Goal: Information Seeking & Learning: Learn about a topic

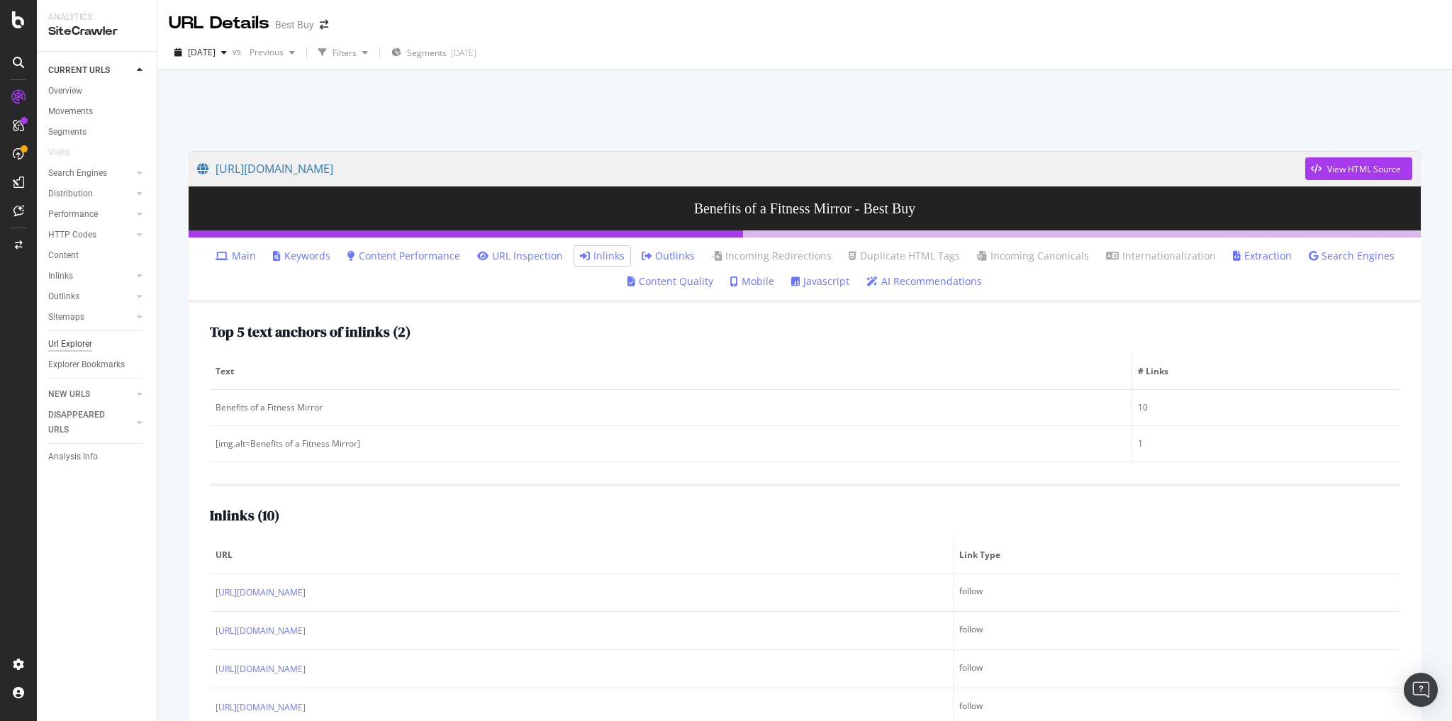
click at [90, 345] on div "Url Explorer" at bounding box center [70, 344] width 44 height 15
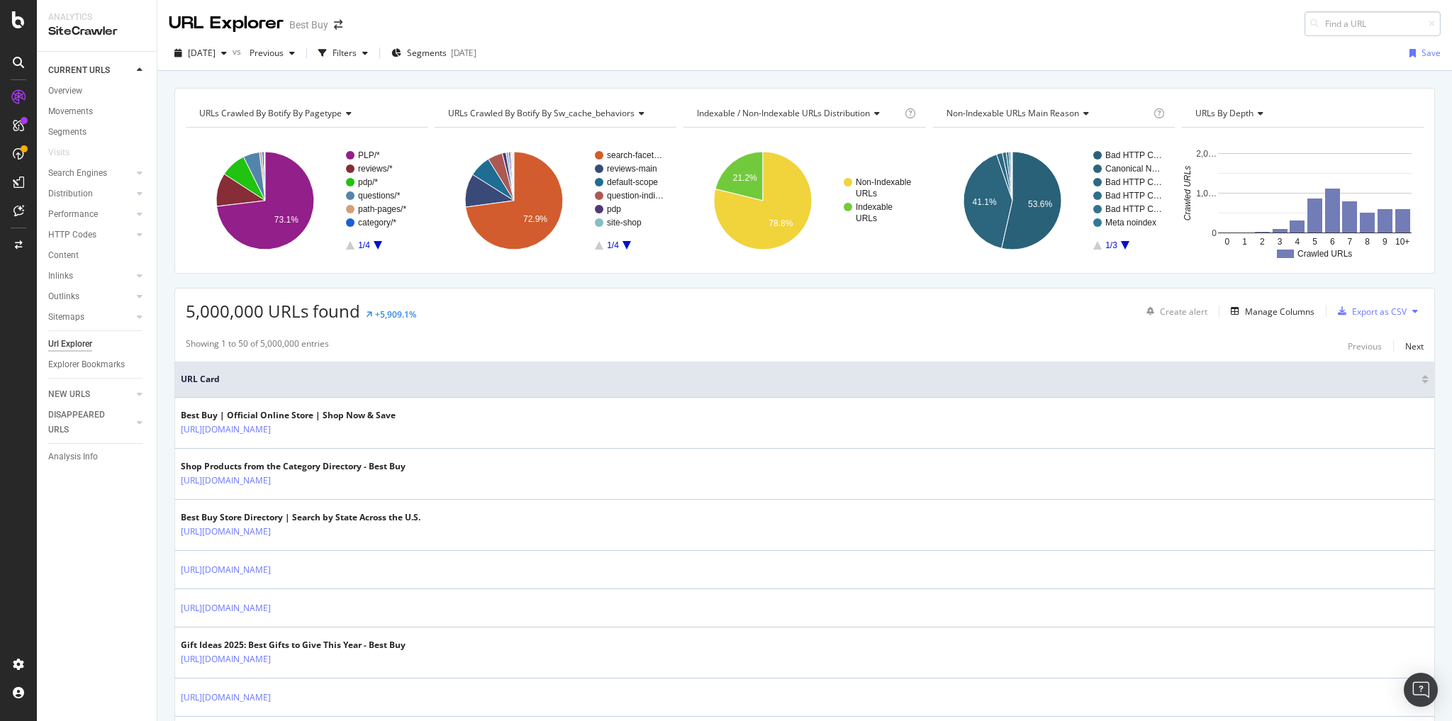
click at [1328, 28] on input at bounding box center [1373, 23] width 136 height 25
type input "https://www.bestbuy.com/discover-learn/can-tech-help-with-social-isolation-and-…"
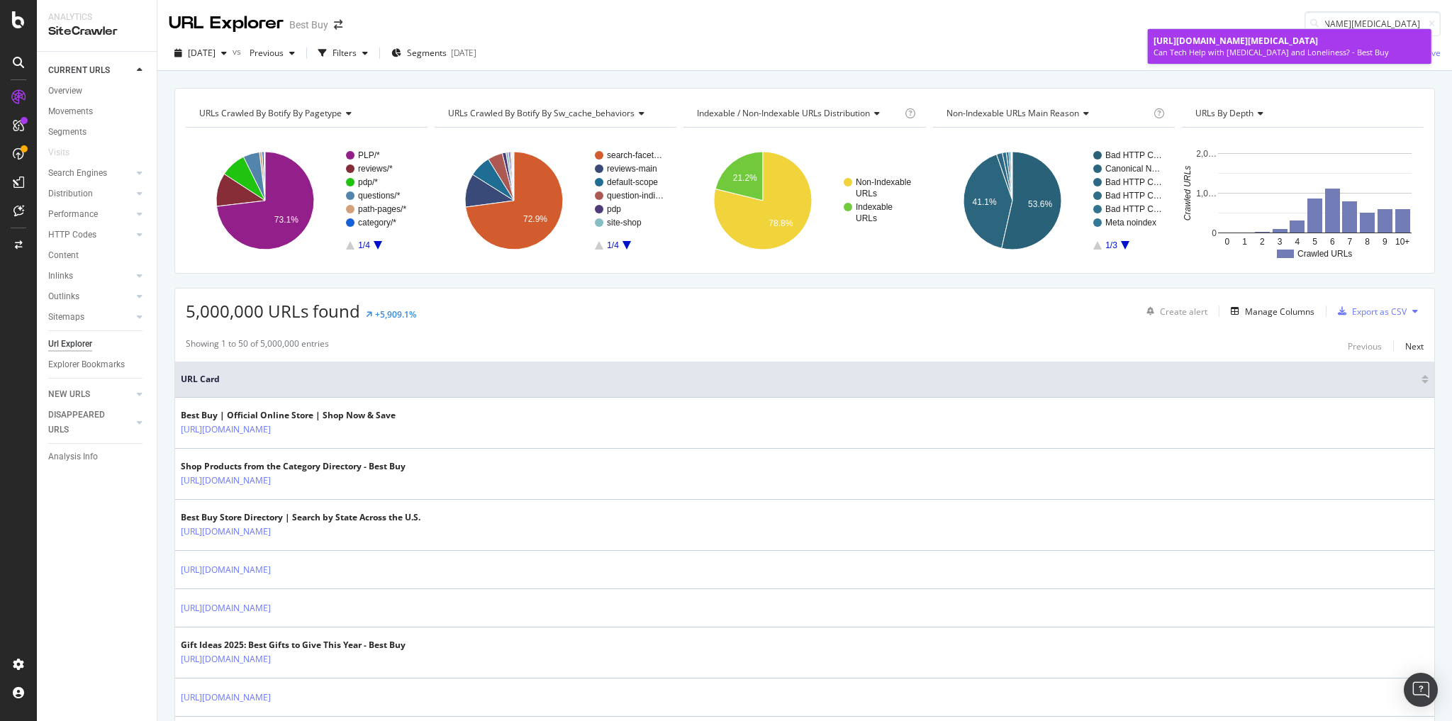
scroll to position [0, 0]
click at [1241, 47] on span "https://www.bestbuy.com/discover-learn/can-tech-help-with-social-isolation-and-…" at bounding box center [1236, 41] width 165 height 12
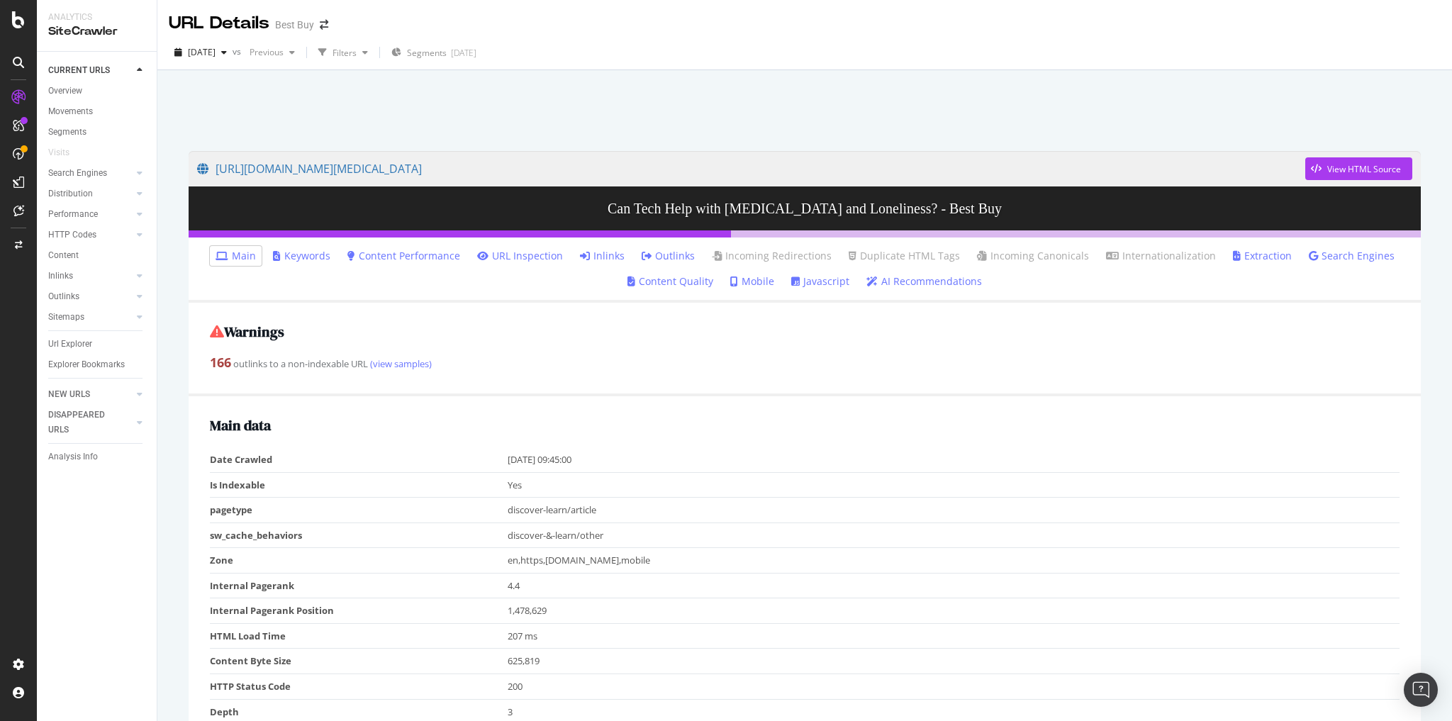
click at [611, 260] on link "Inlinks" at bounding box center [602, 256] width 45 height 14
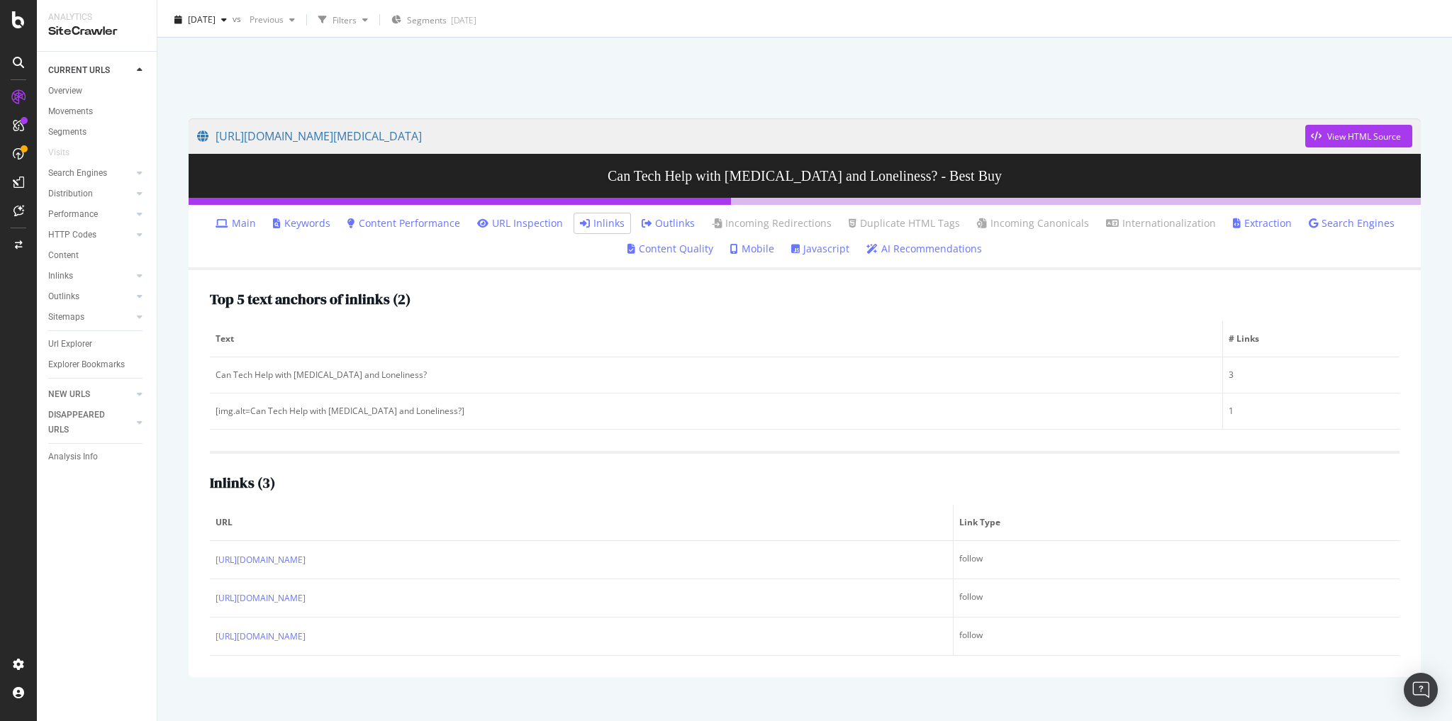
scroll to position [50, 0]
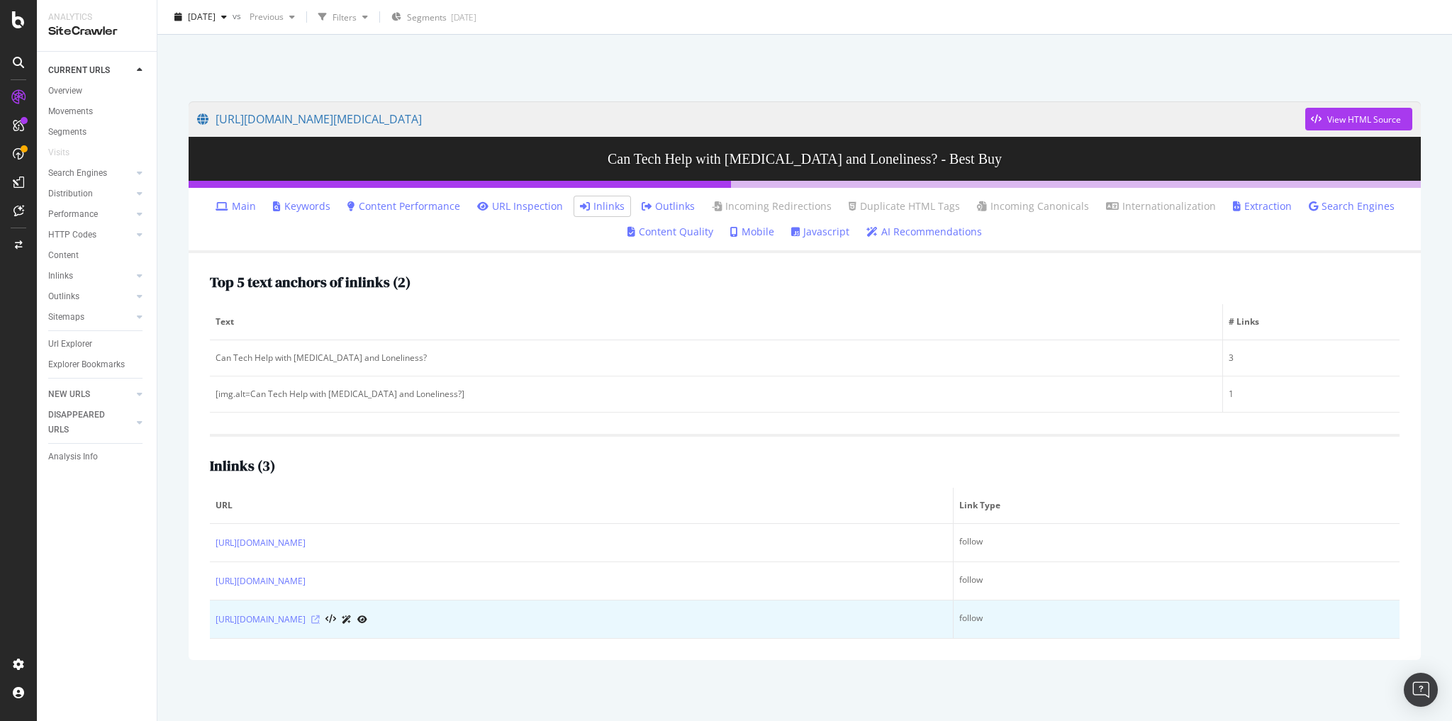
click at [320, 617] on icon at bounding box center [315, 620] width 9 height 9
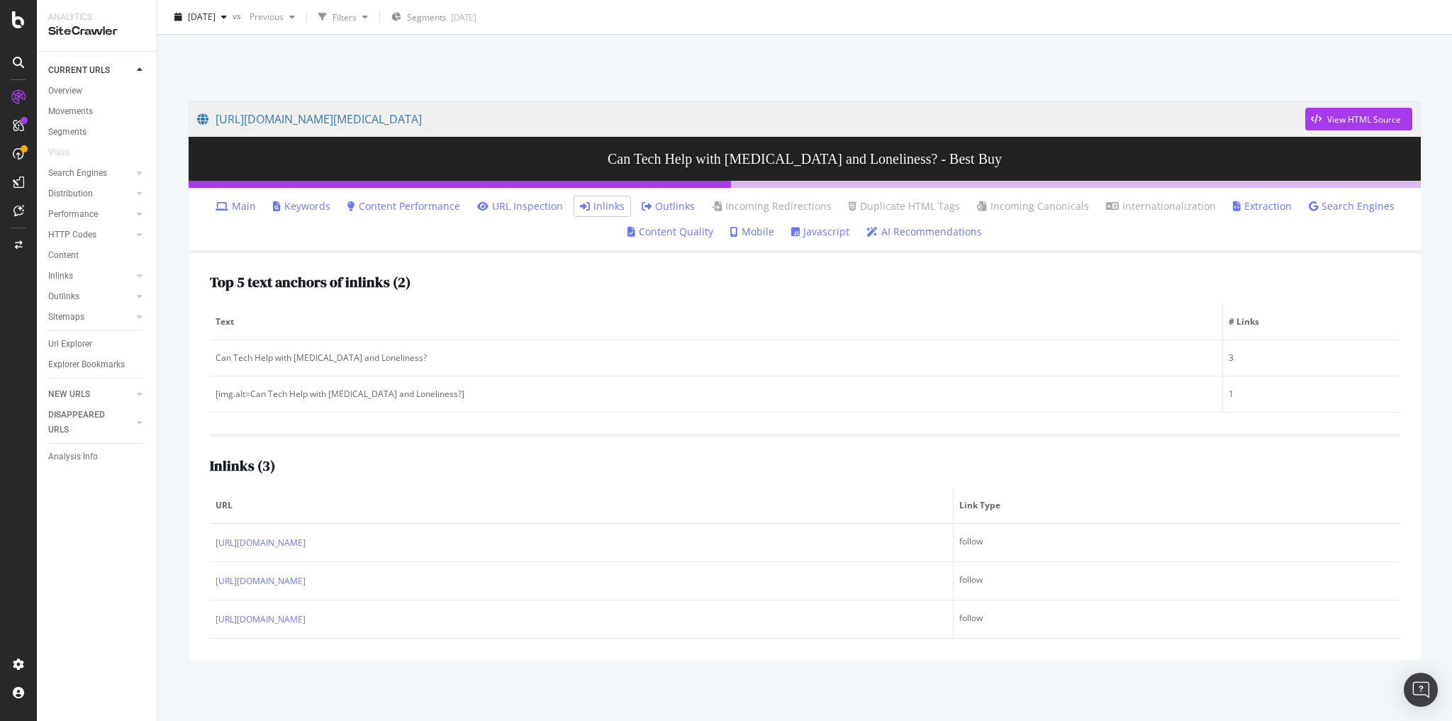
drag, startPoint x: 67, startPoint y: 342, endPoint x: 172, endPoint y: 332, distance: 104.7
click at [67, 343] on div "Url Explorer" at bounding box center [70, 344] width 44 height 15
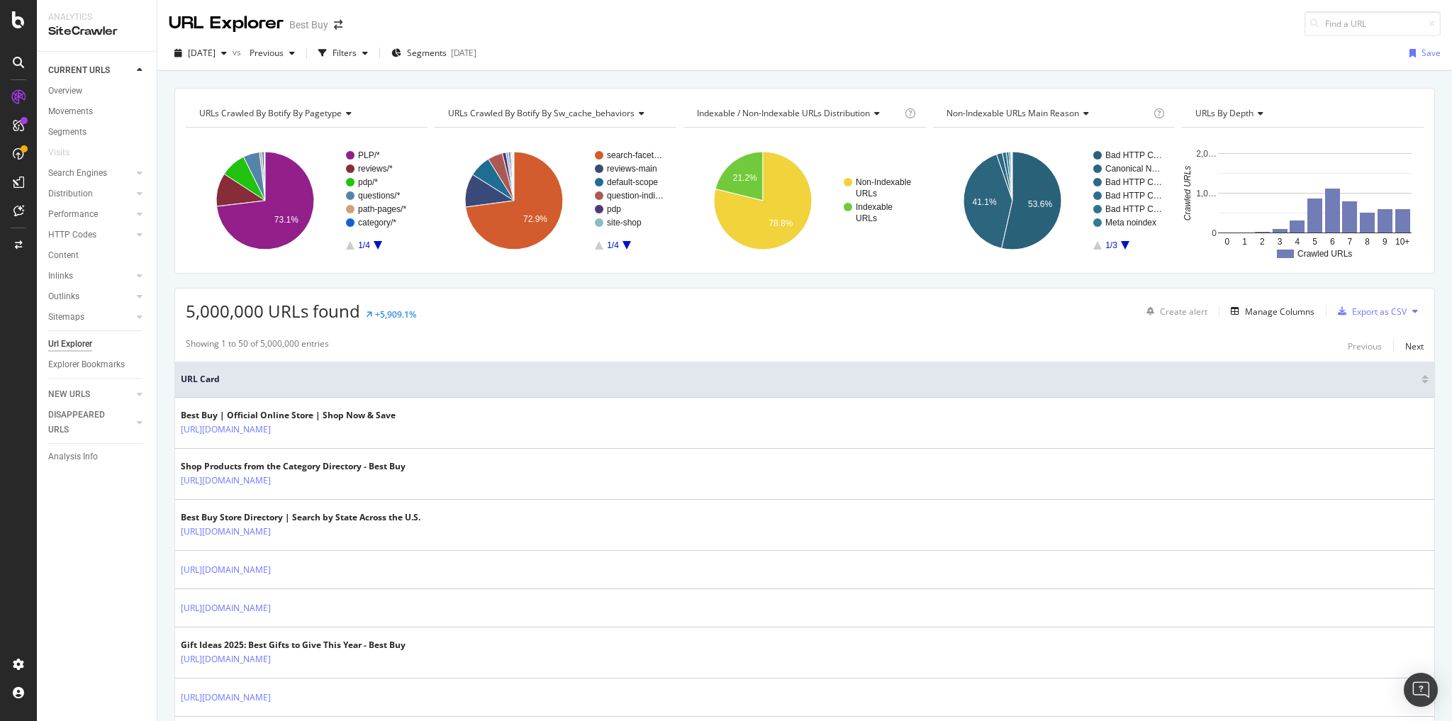
click at [1311, 24] on div at bounding box center [1315, 24] width 20 height 10
click at [1314, 23] on input at bounding box center [1373, 23] width 136 height 25
paste input "https://www.bestbuy.com/discover-learn/keep-your-at-home-business-on-point-with…"
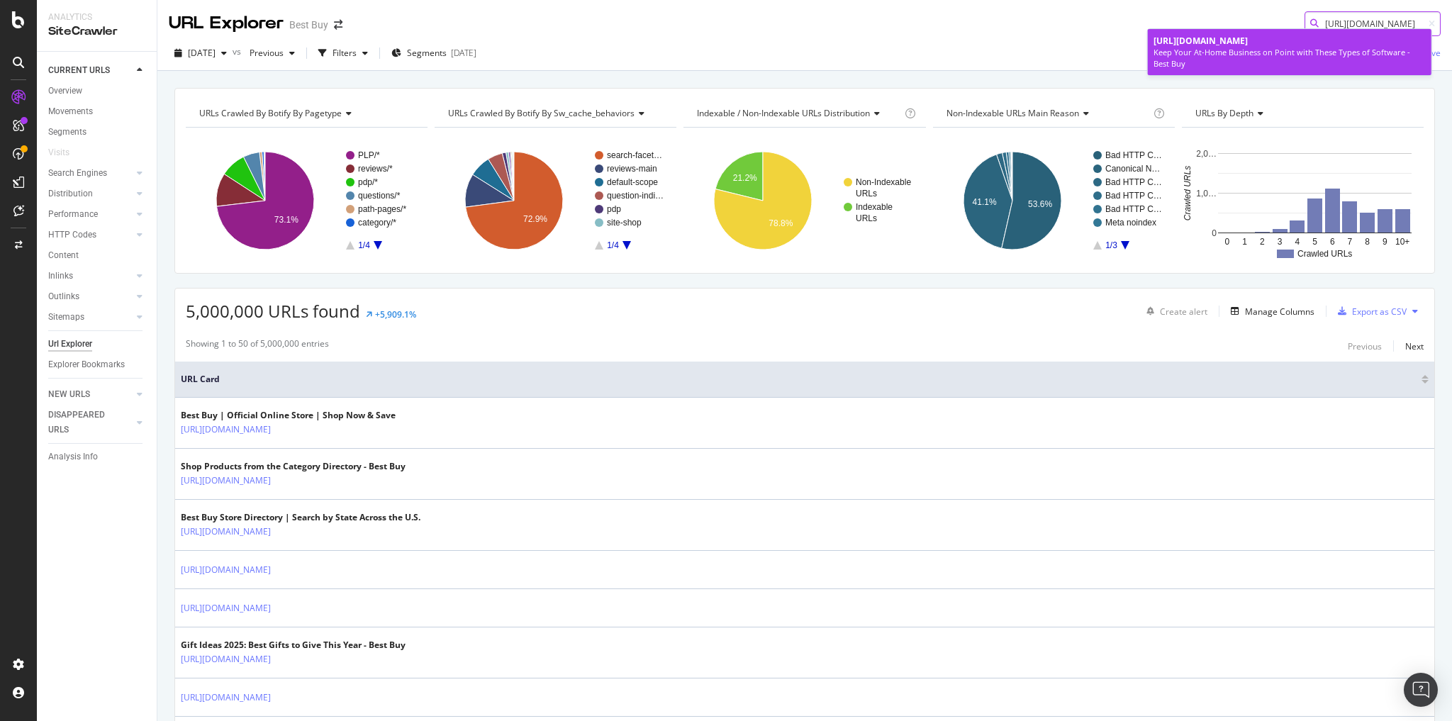
type input "https://www.bestbuy.com/discover-learn/keep-your-at-home-business-on-point-with…"
click at [1229, 47] on span "https://www.bestbuy.com/discover-learn/keep-your-at-home-business-on-point-with…" at bounding box center [1201, 41] width 94 height 12
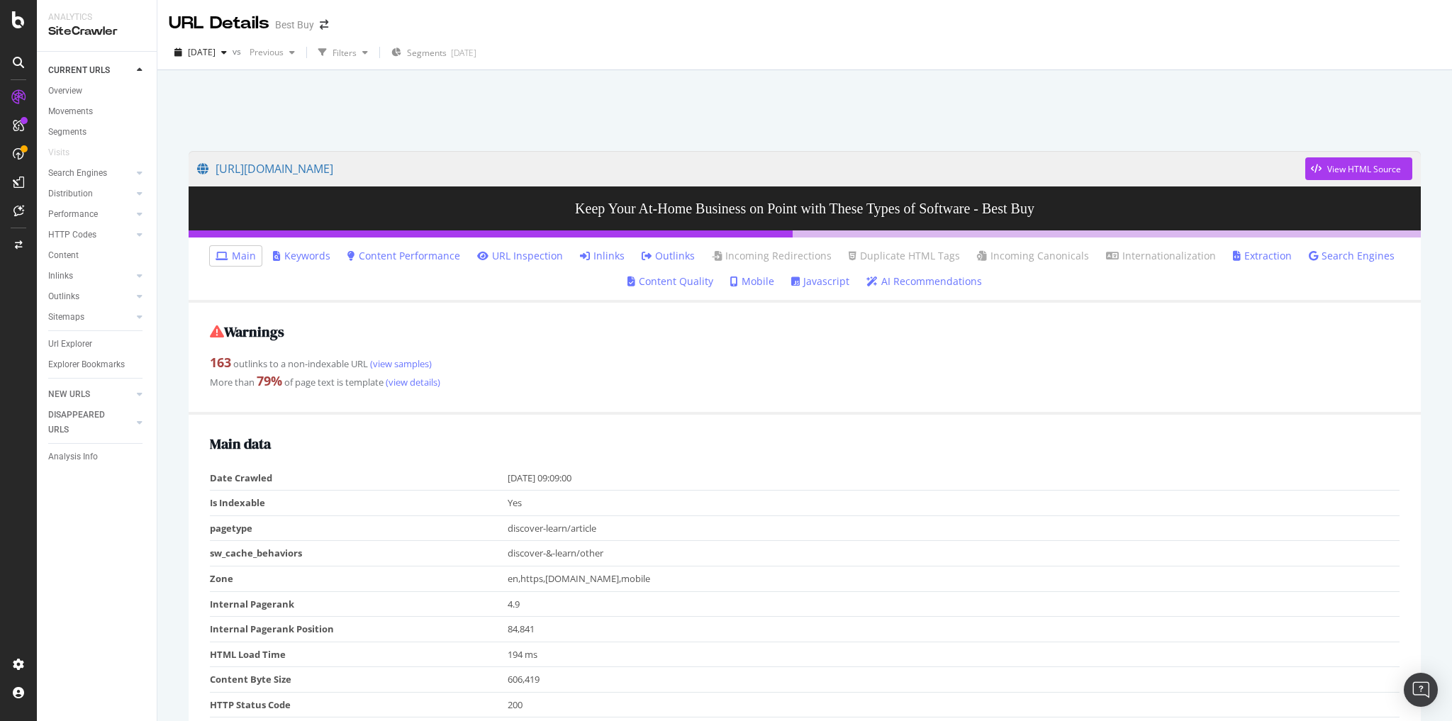
click at [622, 252] on link "Inlinks" at bounding box center [602, 256] width 45 height 14
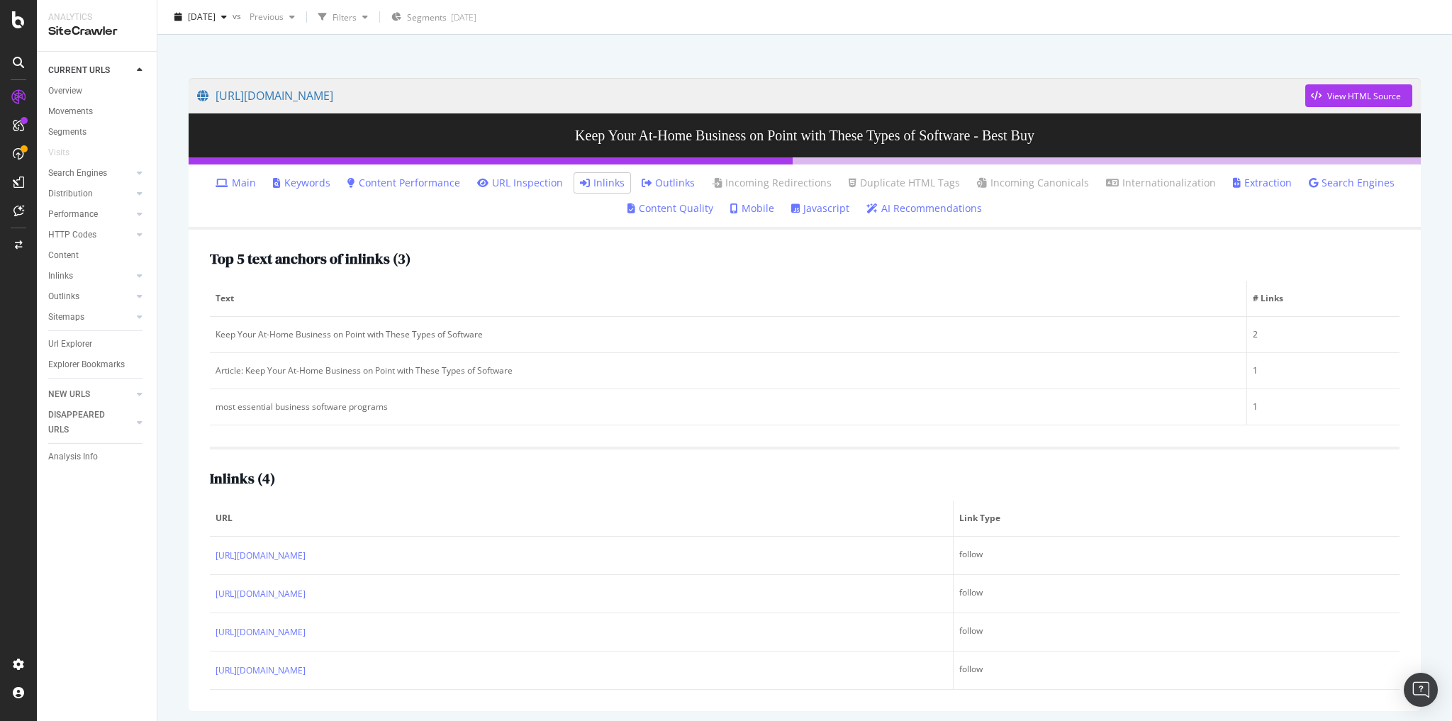
scroll to position [74, 0]
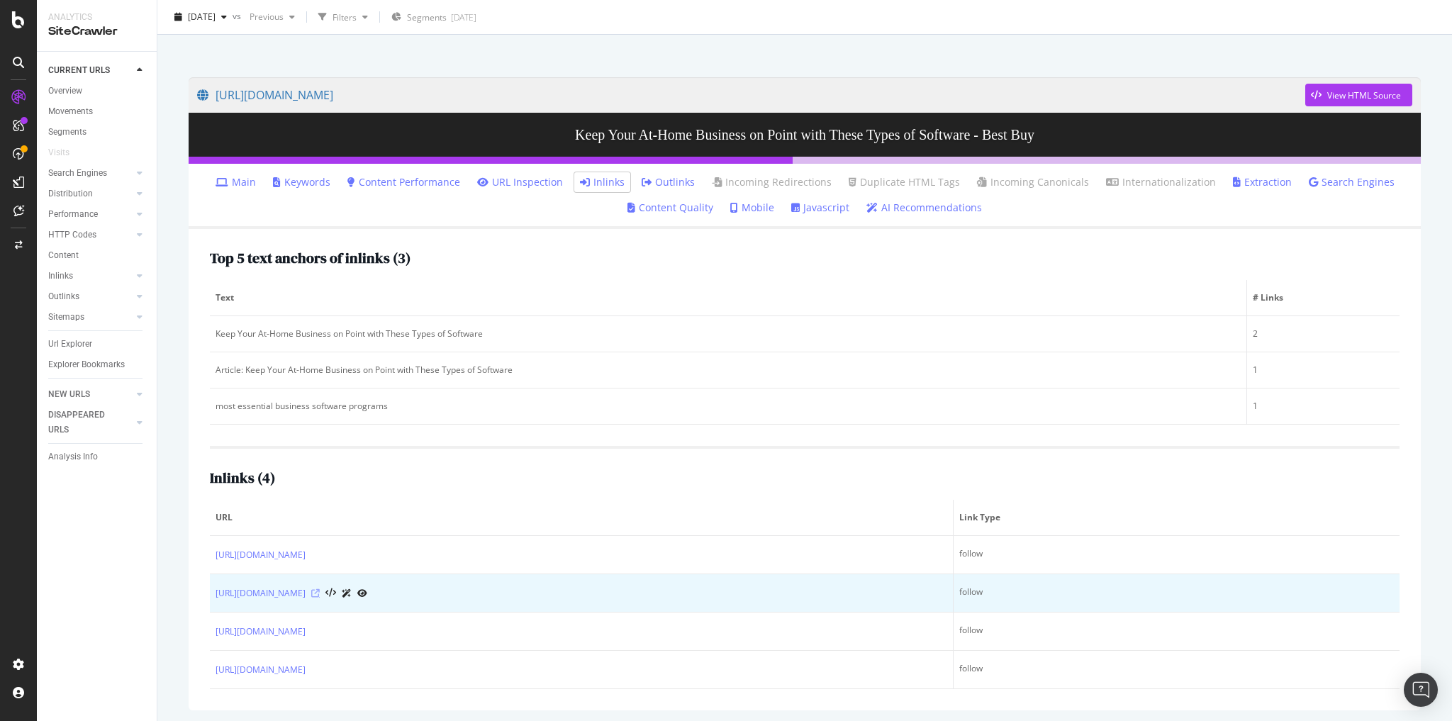
click at [320, 591] on icon at bounding box center [315, 593] width 9 height 9
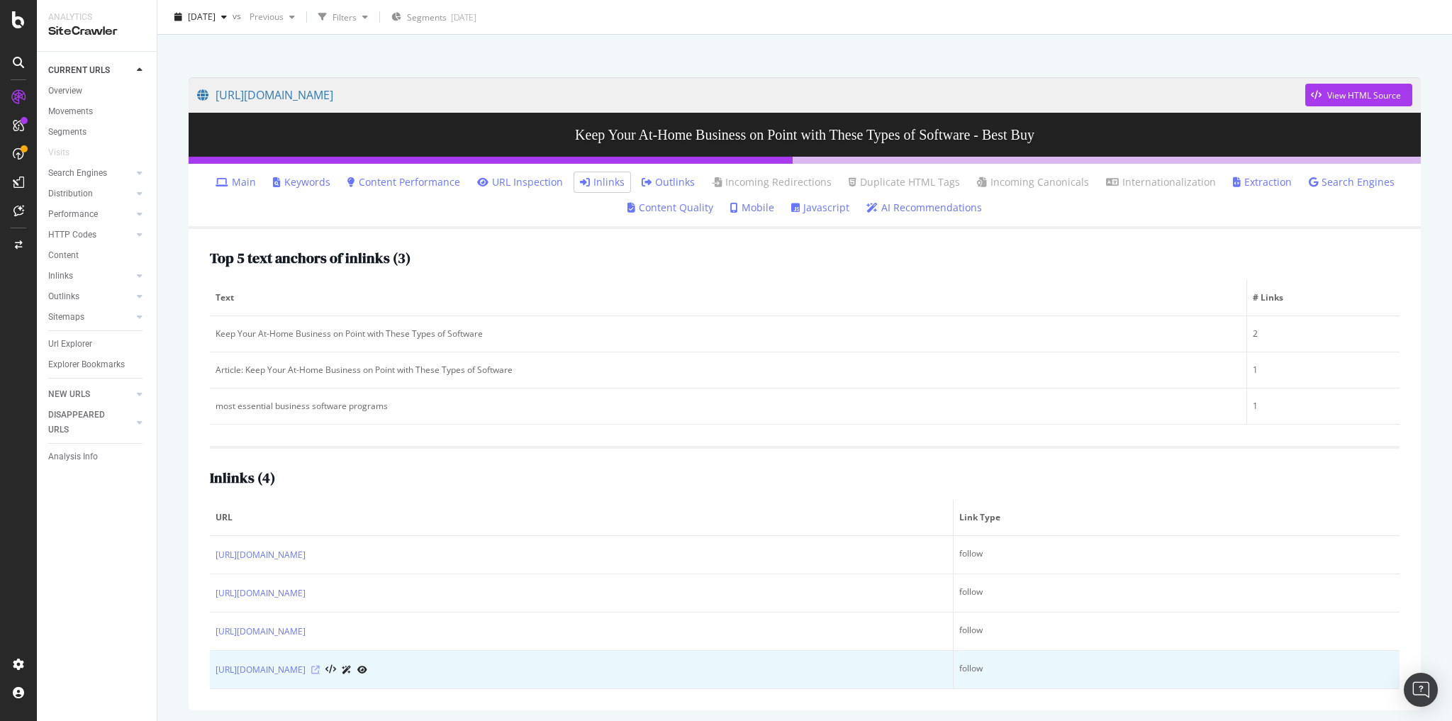
click at [320, 666] on icon at bounding box center [315, 670] width 9 height 9
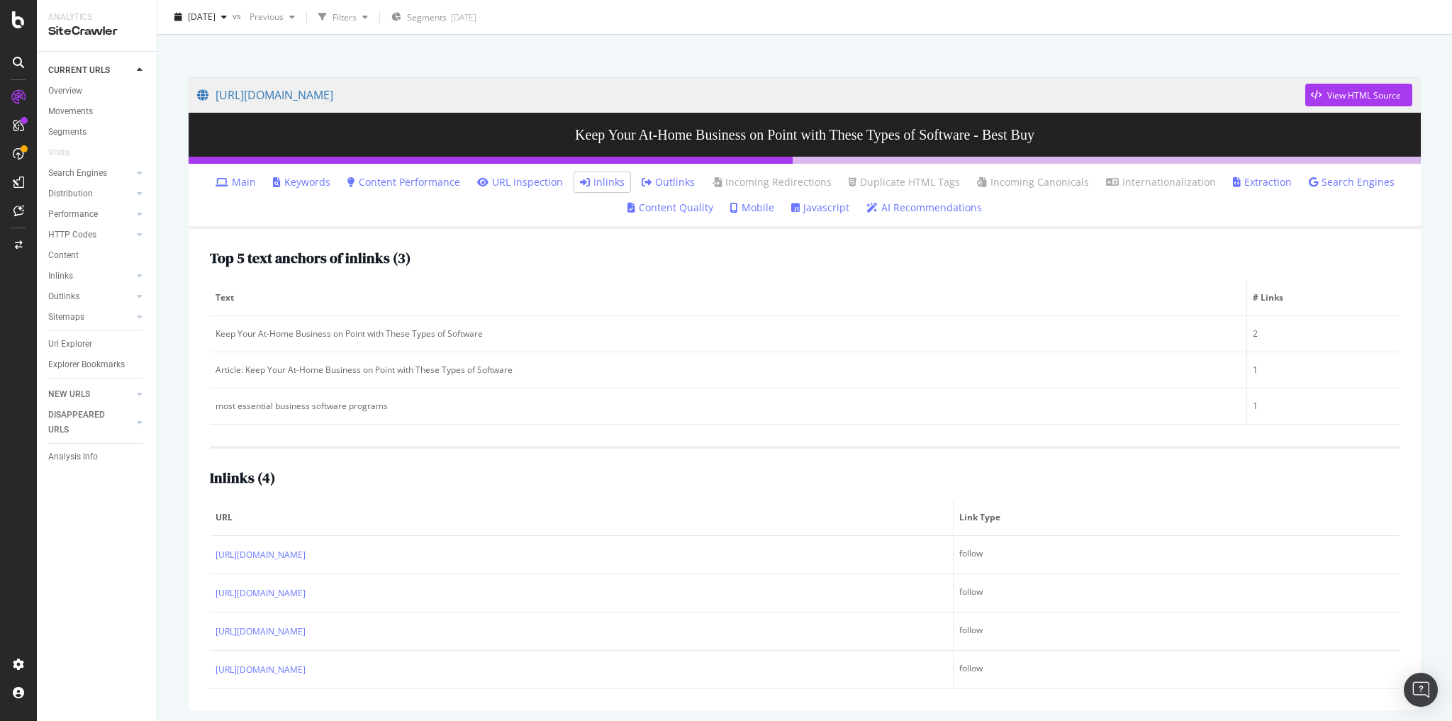
drag, startPoint x: 91, startPoint y: 345, endPoint x: 723, endPoint y: 167, distance: 656.5
click at [91, 345] on div "Url Explorer" at bounding box center [70, 344] width 44 height 15
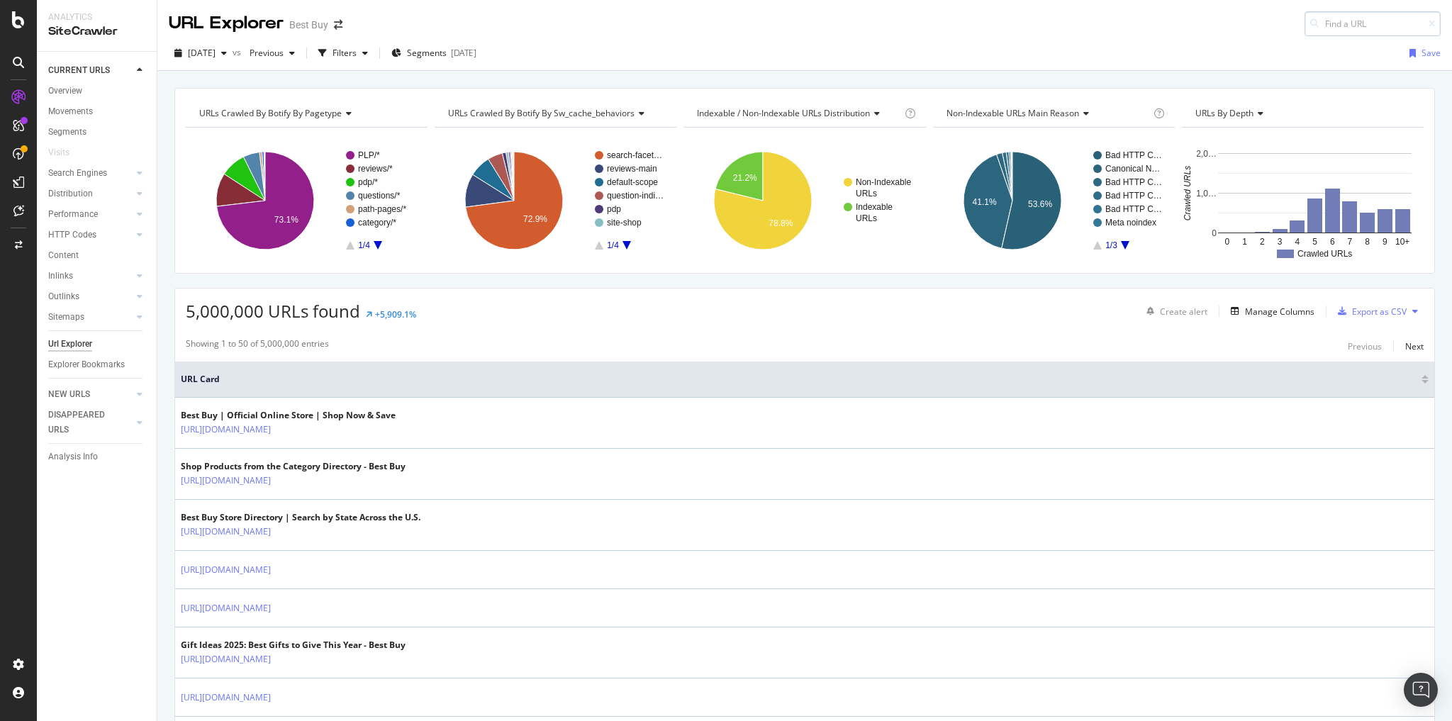
click at [1335, 28] on input at bounding box center [1373, 23] width 136 height 25
type input "https://www.bestbuy.com/discover-learn/how-to-choose-the-best-type-of-personal-…"
click at [1196, 47] on span "https://www.bestbuy.com/discover-learn/how-to-choose-the-best-type-of-personal-…" at bounding box center [1201, 41] width 94 height 12
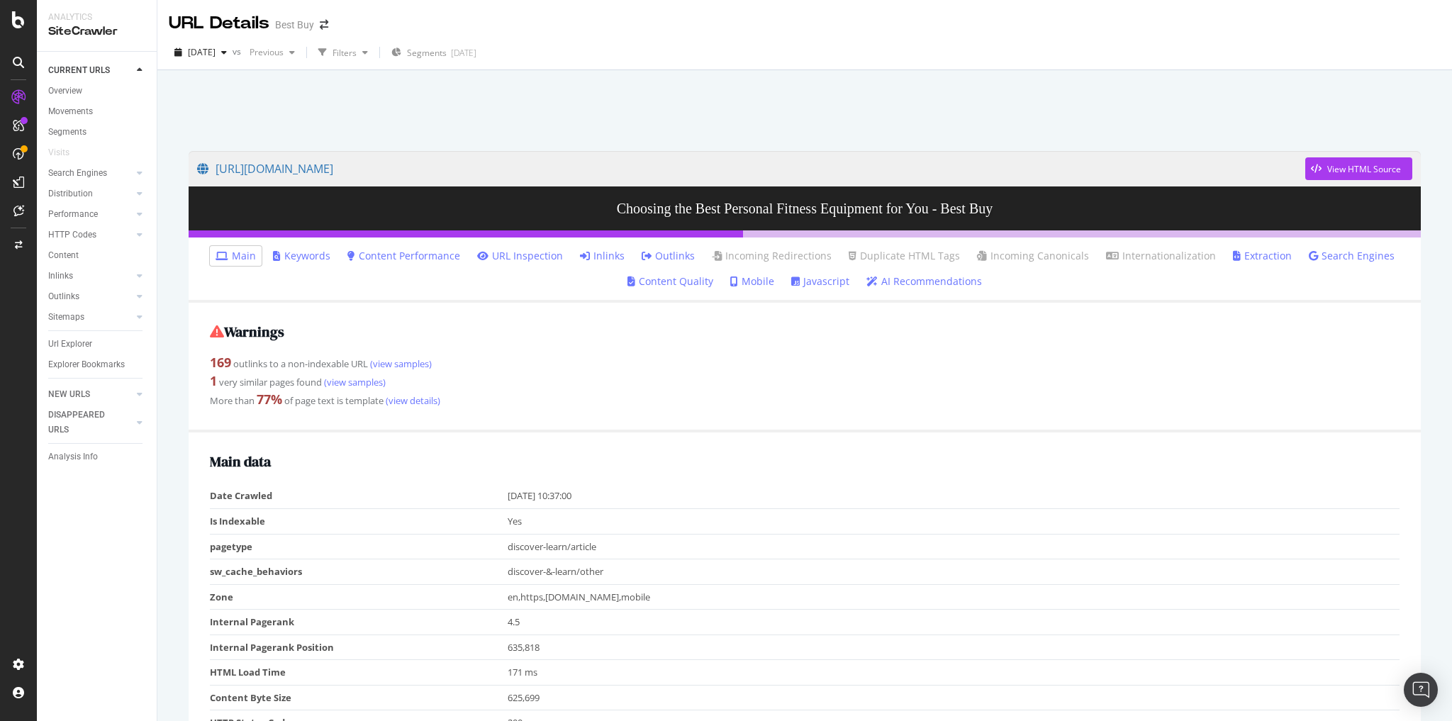
click at [613, 257] on link "Inlinks" at bounding box center [602, 256] width 45 height 14
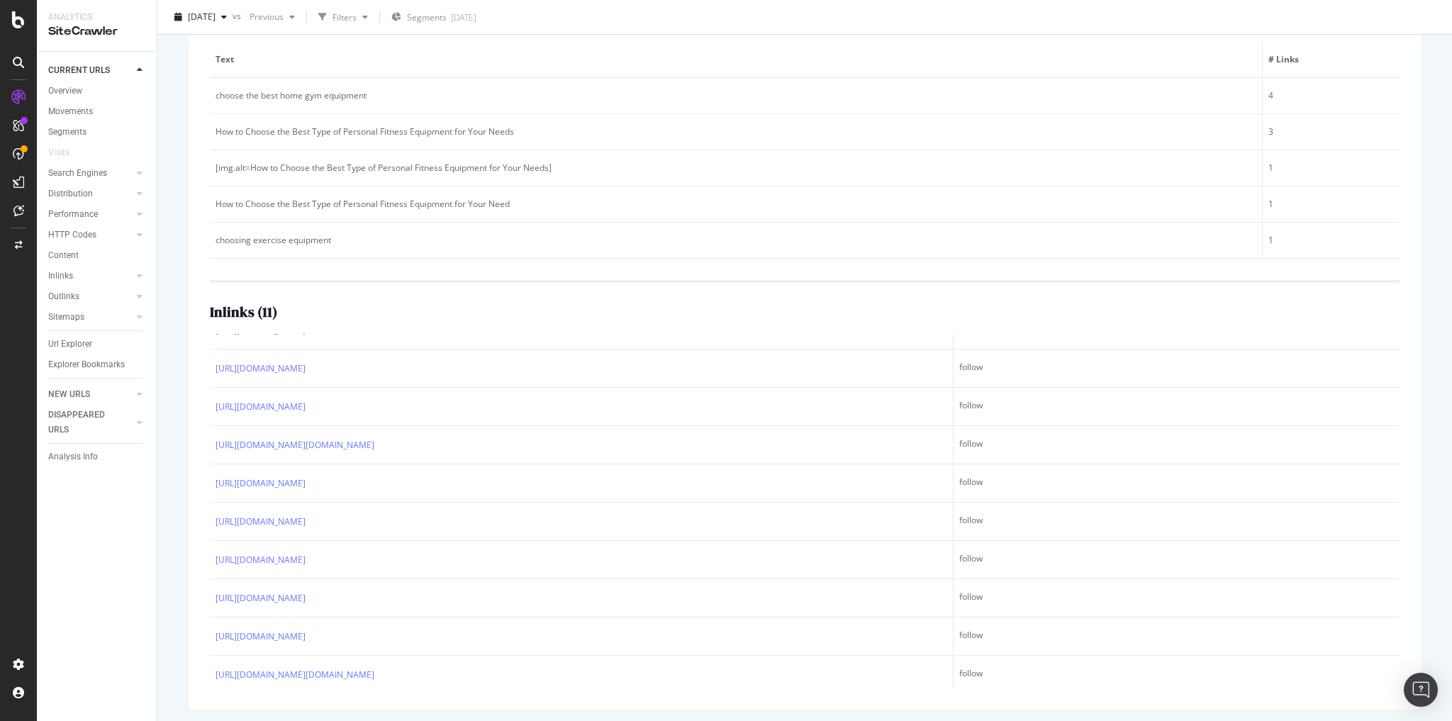
scroll to position [99, 0]
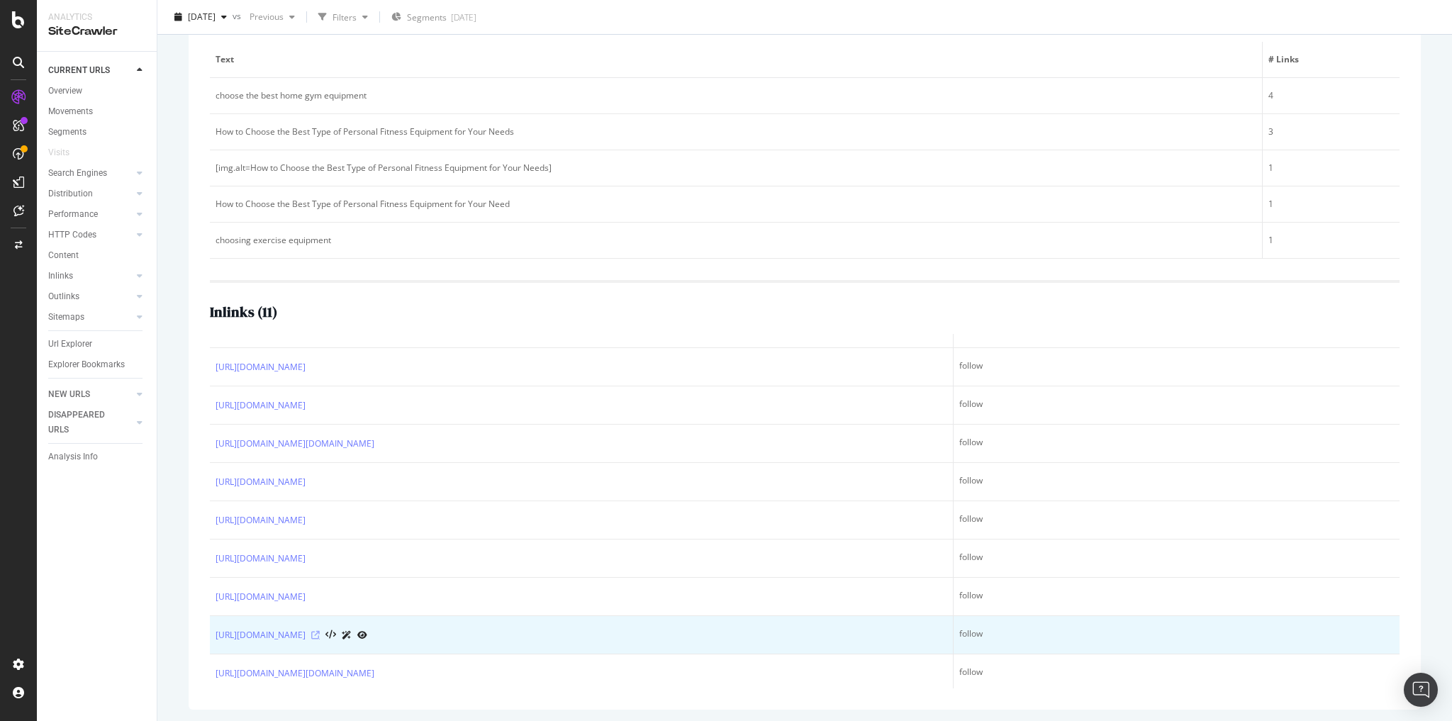
click at [320, 631] on icon at bounding box center [315, 635] width 9 height 9
